Goal: Information Seeking & Learning: Learn about a topic

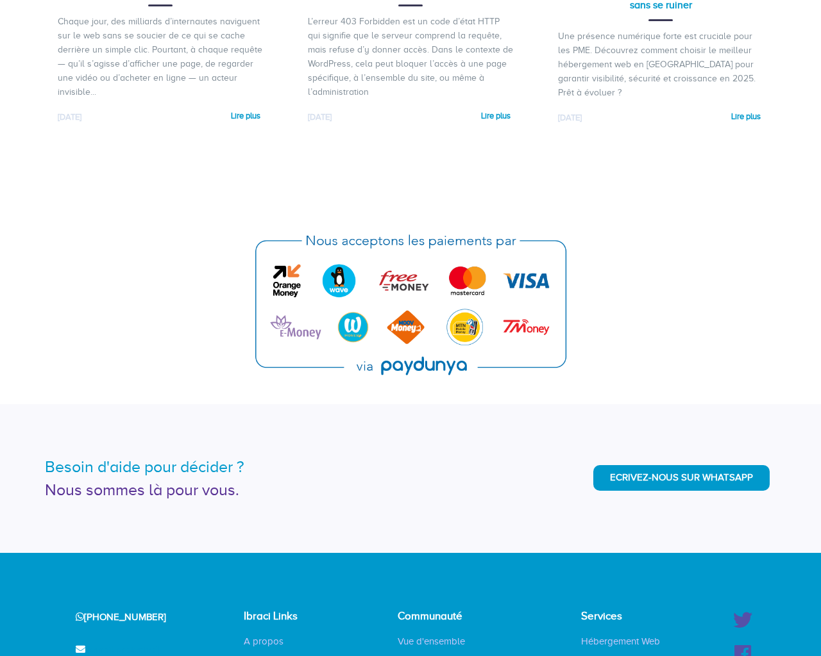
scroll to position [3053, 0]
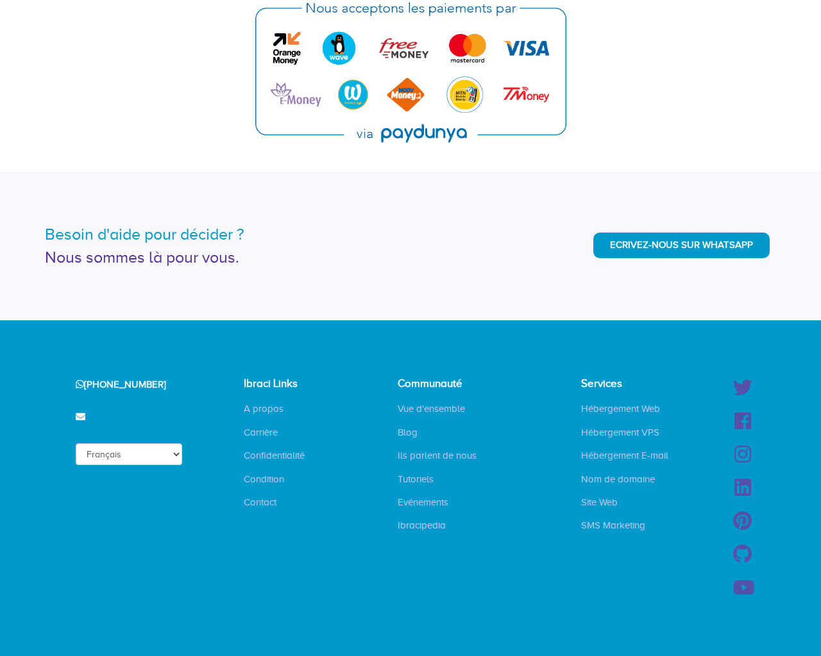
type input "[DOMAIN_NAME]"
select select "en"
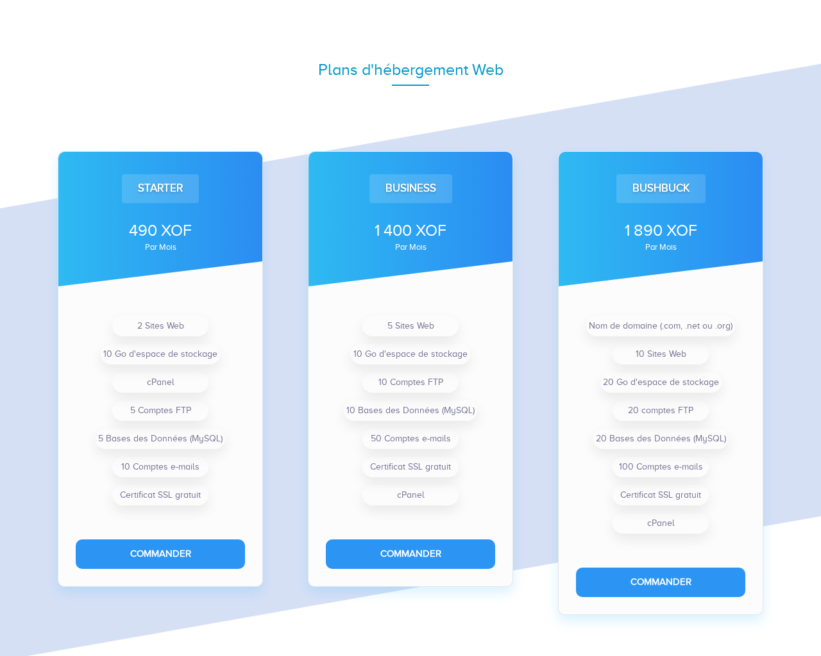
scroll to position [3053, 0]
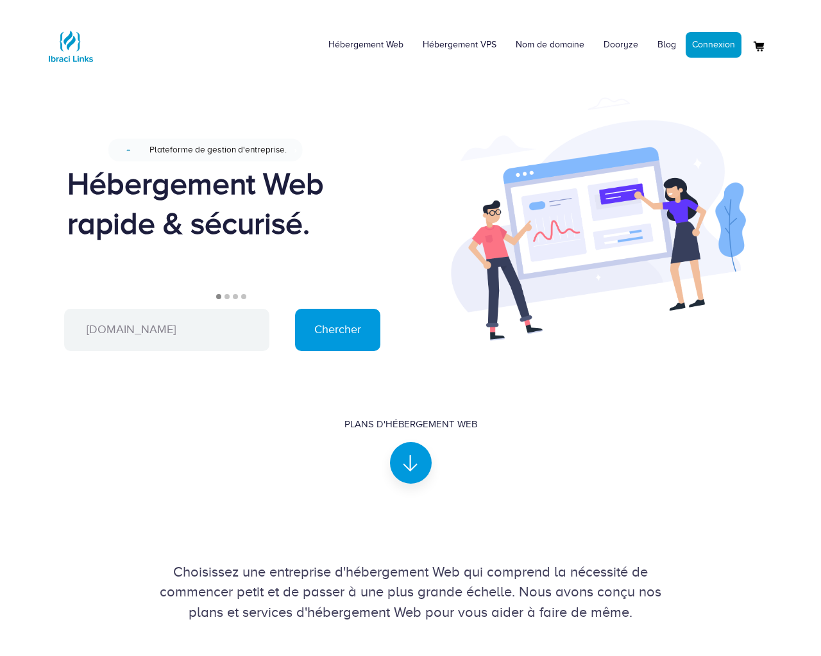
scroll to position [837, 0]
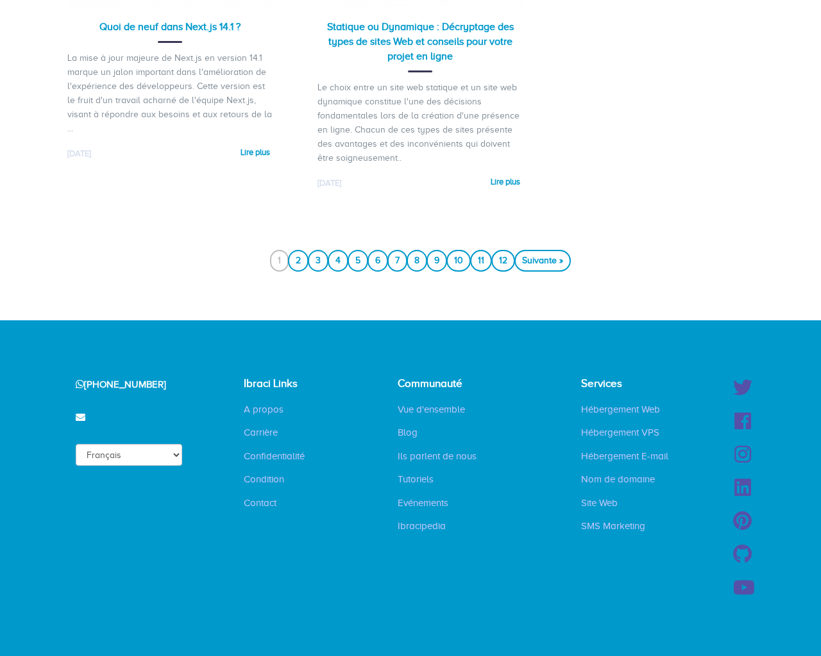
scroll to position [1688, 0]
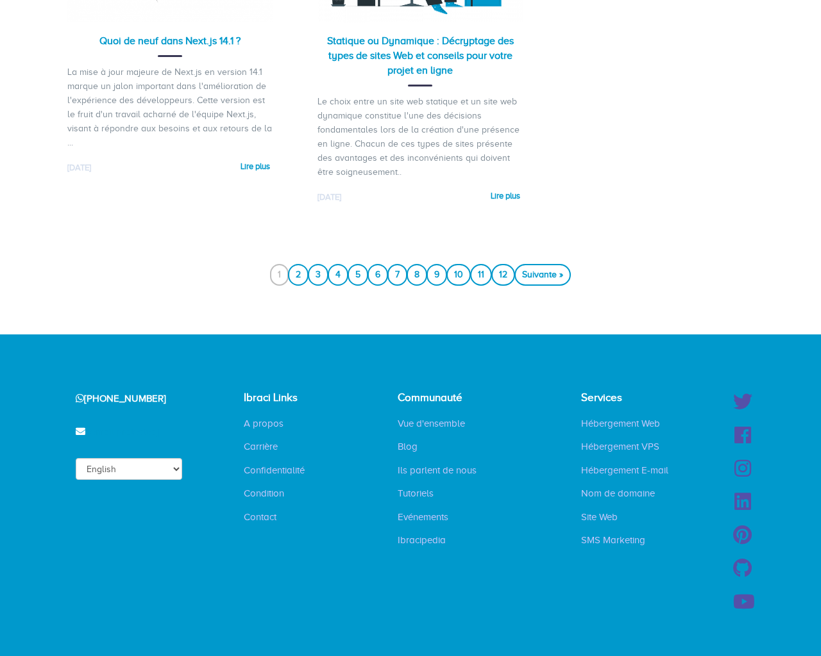
select select "en"
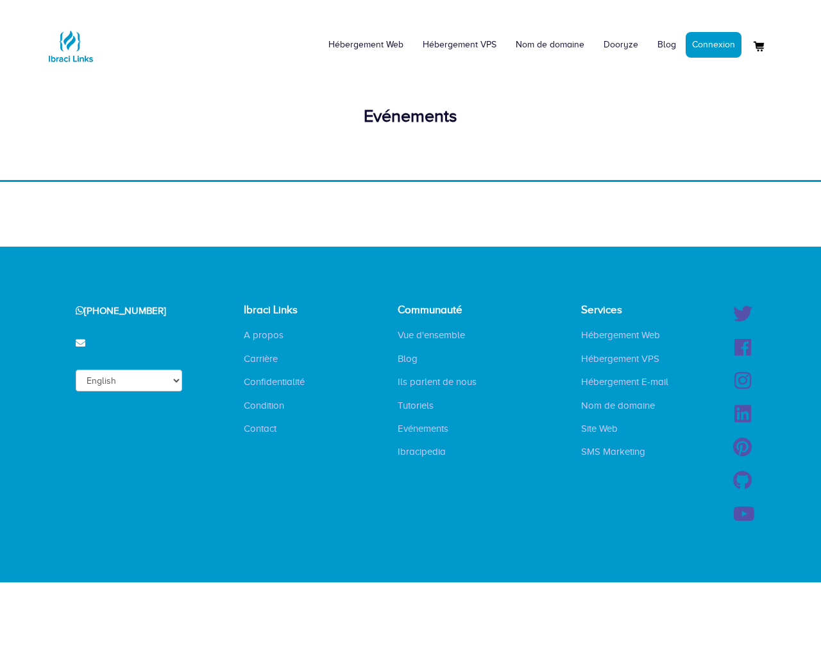
select select "en"
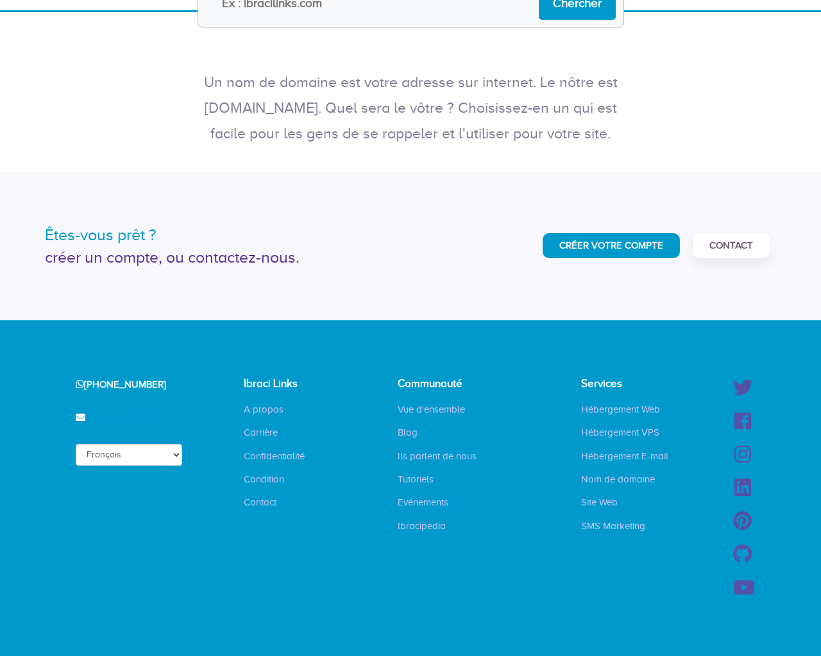
scroll to position [201, 0]
type input "[DOMAIN_NAME]"
select select "en"
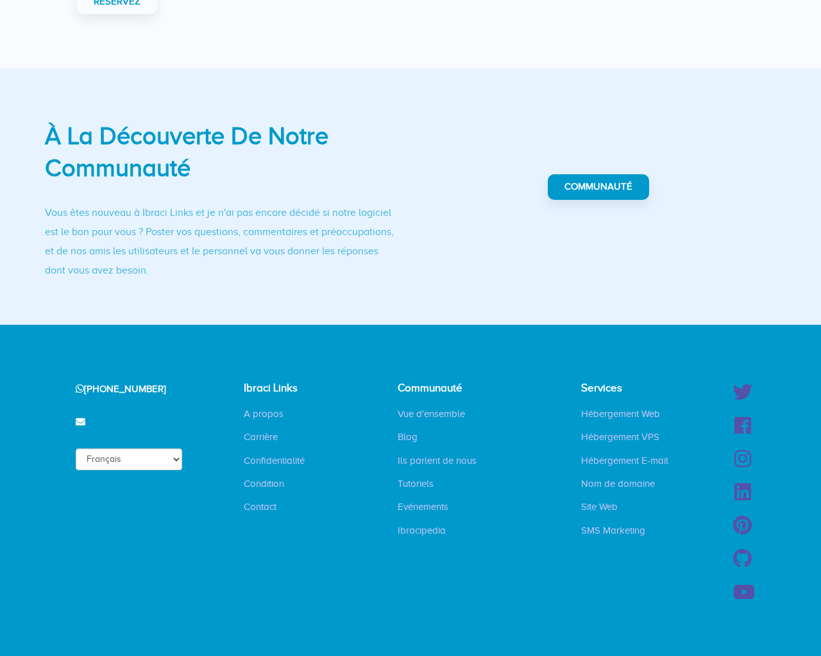
scroll to position [380, 0]
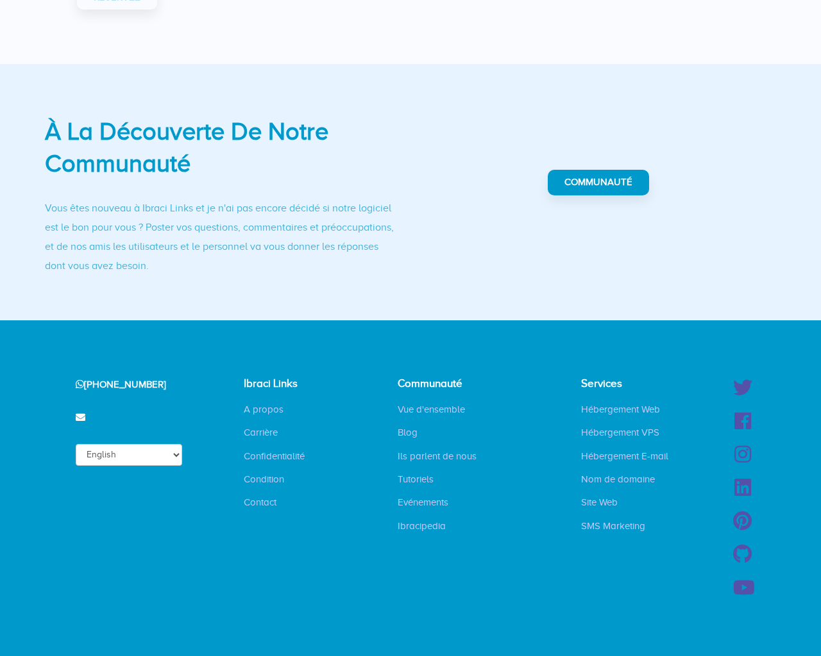
select select "en"
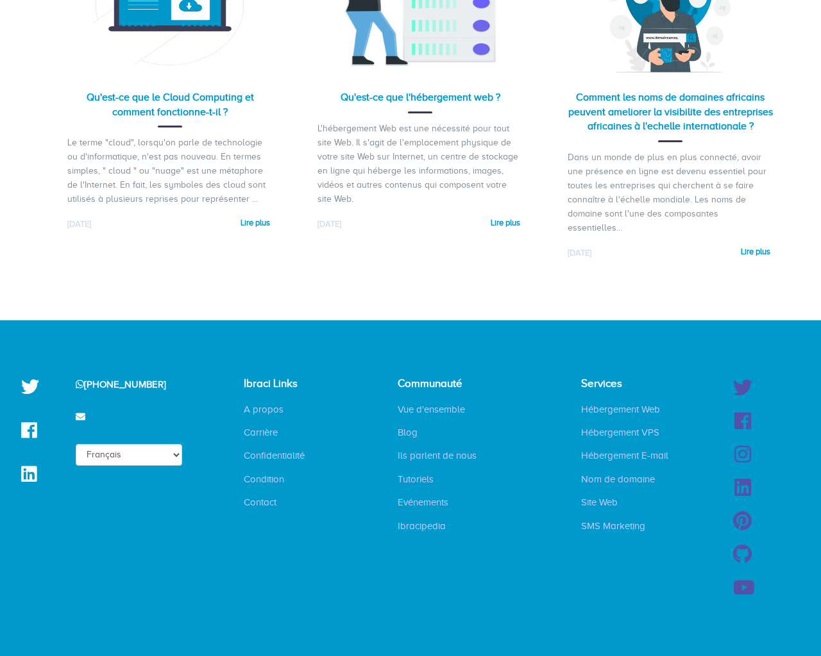
scroll to position [2917, 0]
select select "en"
